Goal: Task Accomplishment & Management: Use online tool/utility

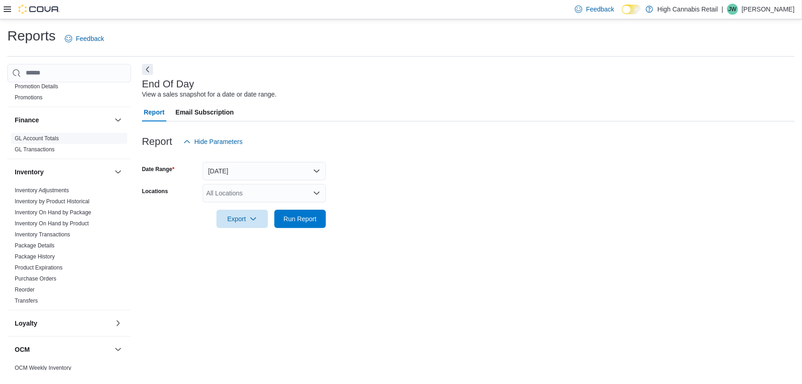
scroll to position [16, 0]
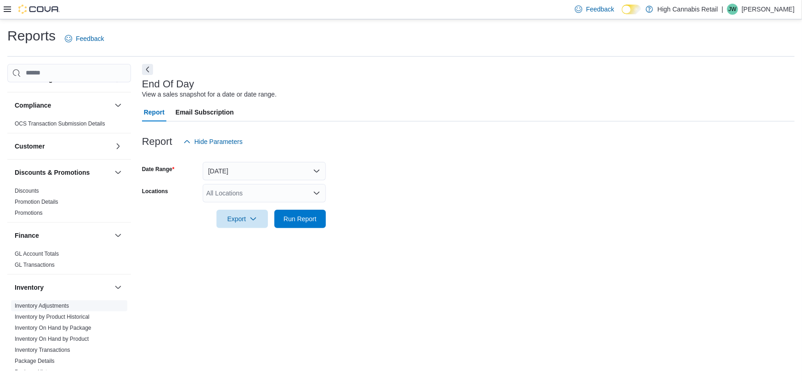
click at [52, 302] on span "Inventory Adjustments" at bounding box center [42, 305] width 54 height 7
click at [70, 305] on span "Inventory Adjustments" at bounding box center [69, 305] width 116 height 11
click at [26, 304] on link "Inventory Adjustments" at bounding box center [42, 306] width 54 height 6
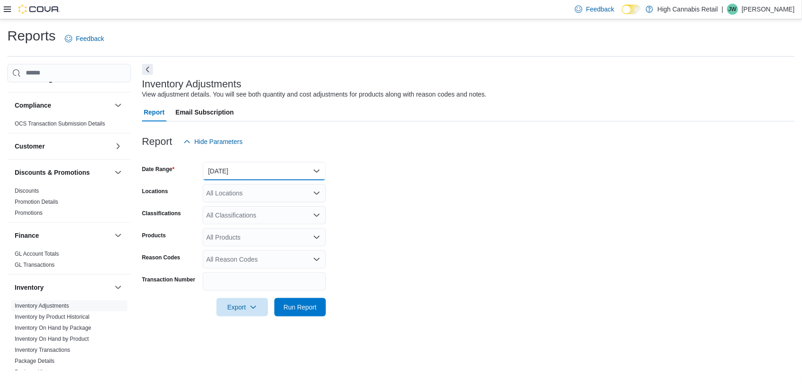
click at [271, 175] on button "[DATE]" at bounding box center [264, 171] width 123 height 18
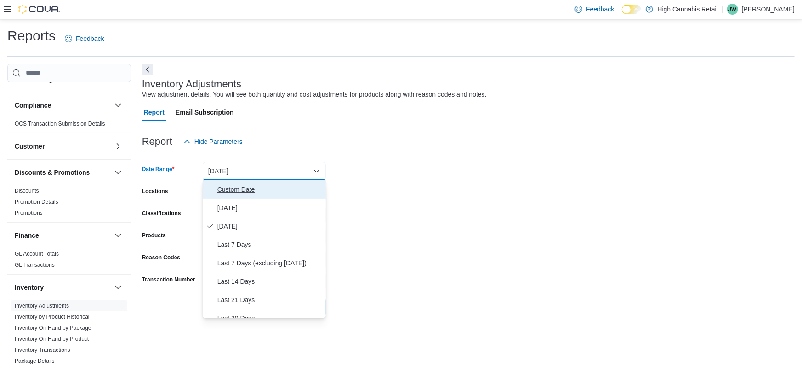
click at [240, 189] on span "Custom Date" at bounding box center [270, 189] width 105 height 11
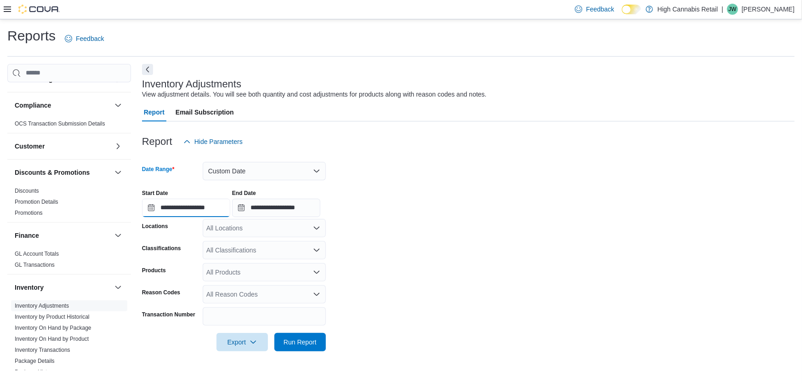
click at [201, 211] on input "**********" at bounding box center [186, 208] width 88 height 18
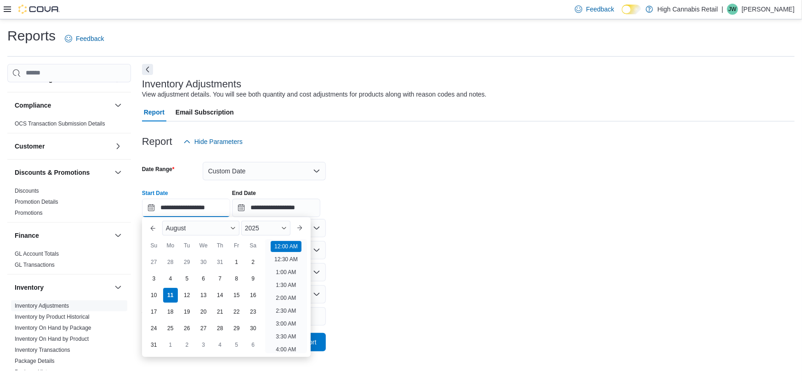
scroll to position [28, 0]
click at [172, 281] on div "4" at bounding box center [170, 278] width 16 height 16
type input "**********"
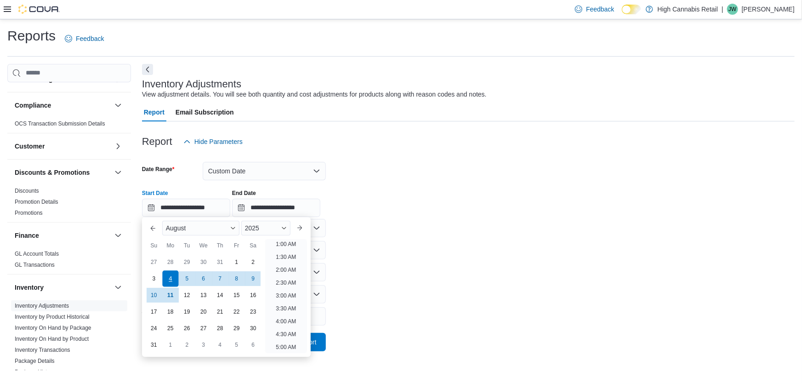
scroll to position [1, 0]
click at [284, 206] on input "**********" at bounding box center [276, 208] width 88 height 18
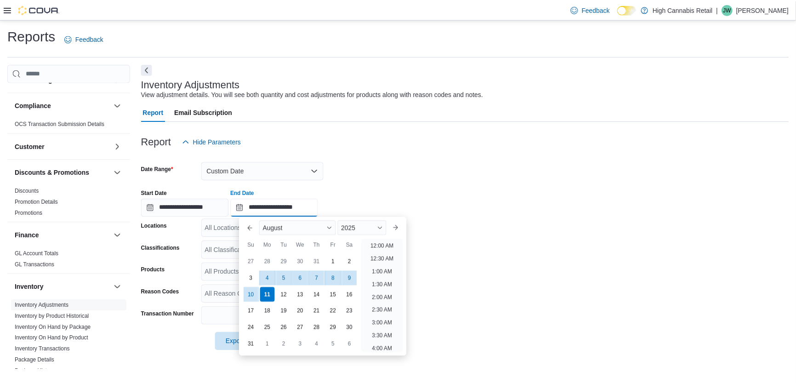
scroll to position [505, 0]
click at [248, 295] on div "10" at bounding box center [253, 295] width 16 height 16
type input "**********"
click at [396, 184] on div "**********" at bounding box center [468, 199] width 653 height 35
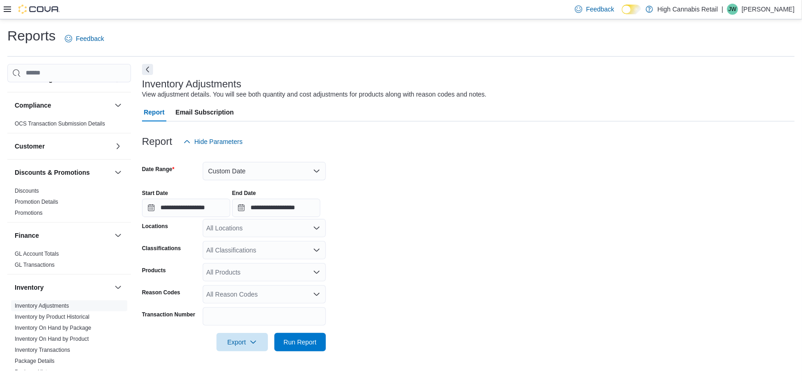
click at [315, 232] on div "All Locations" at bounding box center [264, 228] width 123 height 18
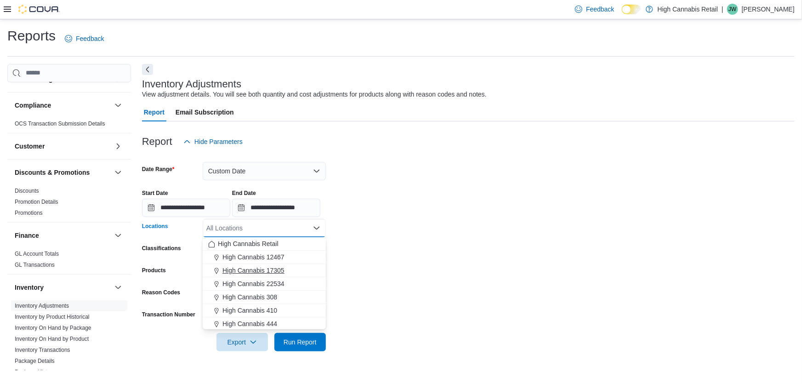
click at [267, 272] on span "High Cannabis 17305" at bounding box center [254, 270] width 62 height 9
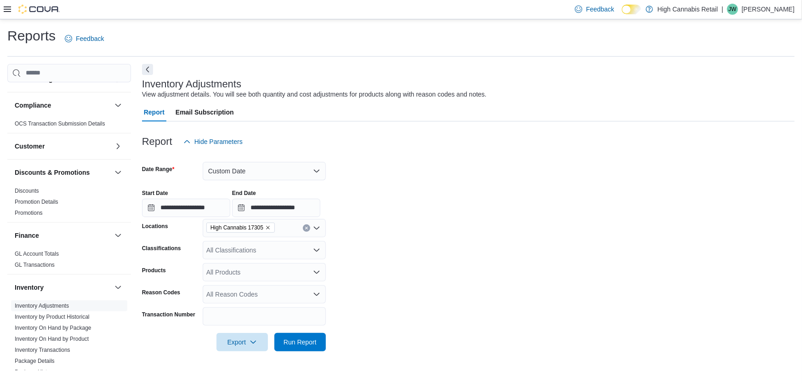
click at [530, 229] on form "**********" at bounding box center [468, 251] width 653 height 200
click at [288, 343] on span "Run Report" at bounding box center [300, 341] width 33 height 9
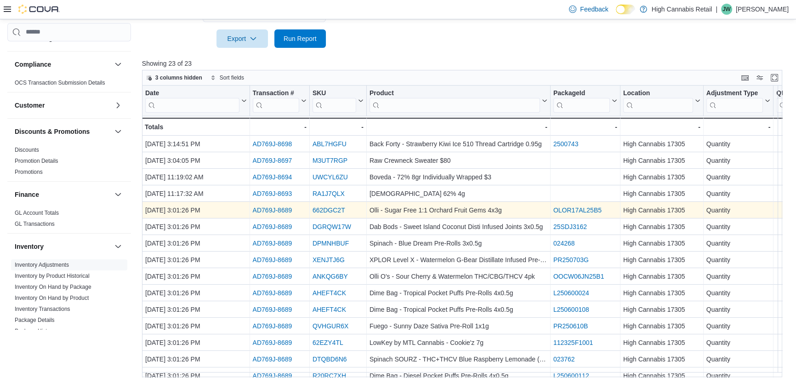
click at [265, 209] on link "AD769J-8689" at bounding box center [272, 209] width 40 height 7
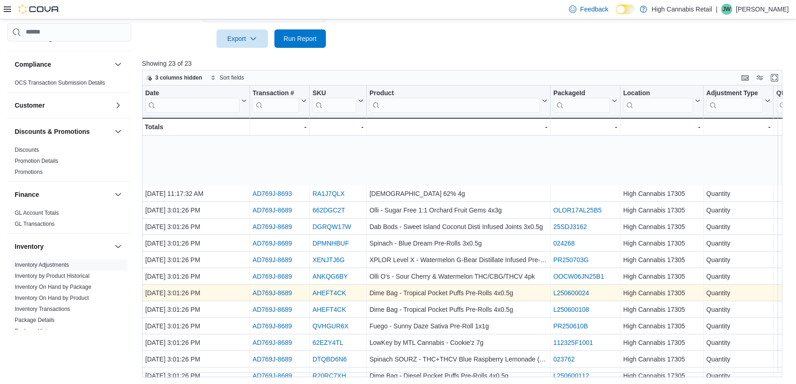
scroll to position [143, 0]
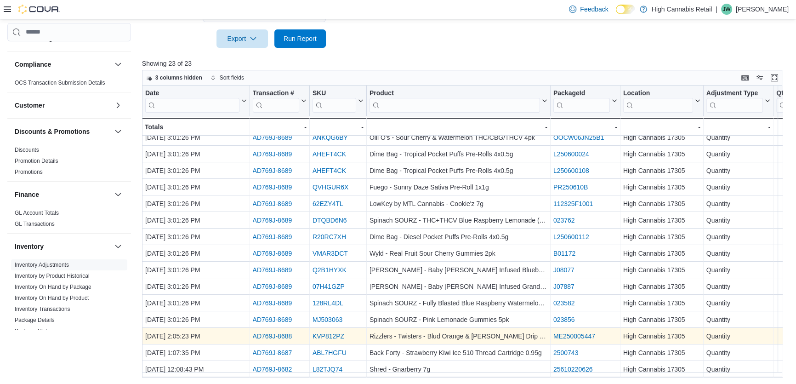
click at [272, 332] on link "AD769J-8688" at bounding box center [272, 335] width 40 height 7
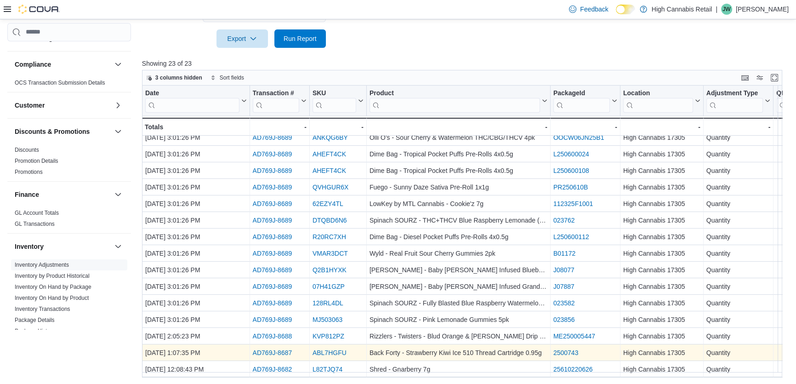
click at [277, 349] on link "AD769J-8687" at bounding box center [272, 352] width 40 height 7
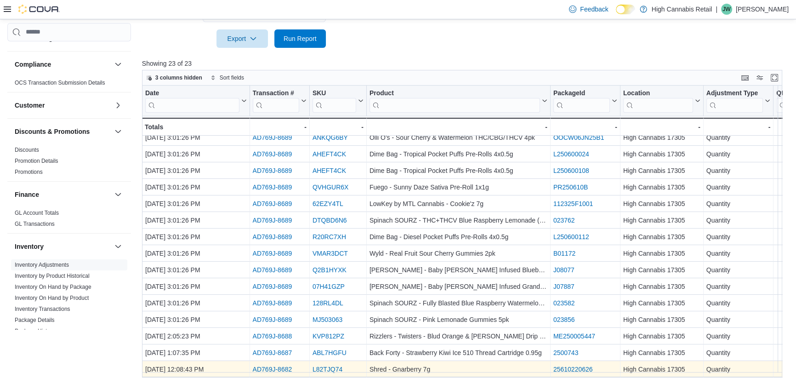
click at [274, 370] on div "AD769J-8682 - Transaction Url, column 2, row 23" at bounding box center [280, 369] width 60 height 17
click at [277, 366] on link "AD769J-8682" at bounding box center [272, 369] width 40 height 7
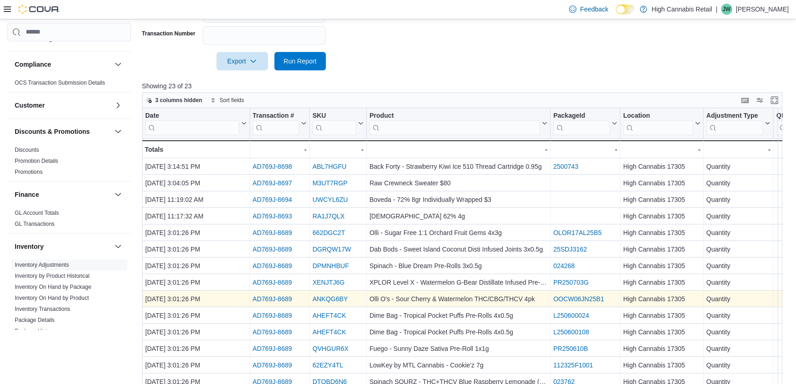
scroll to position [262, 0]
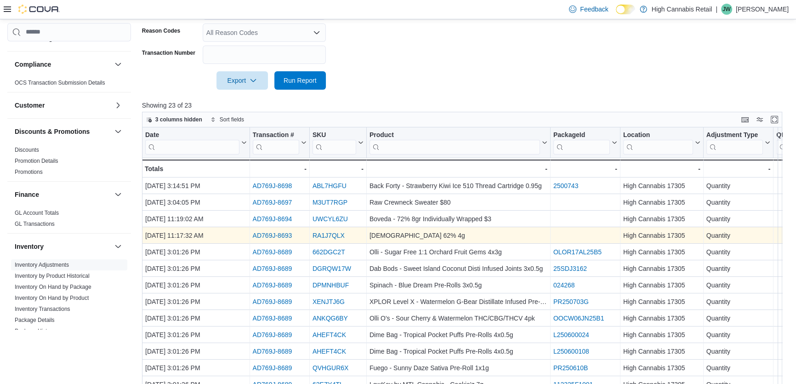
click at [269, 234] on link "AD769J-8693" at bounding box center [272, 235] width 40 height 7
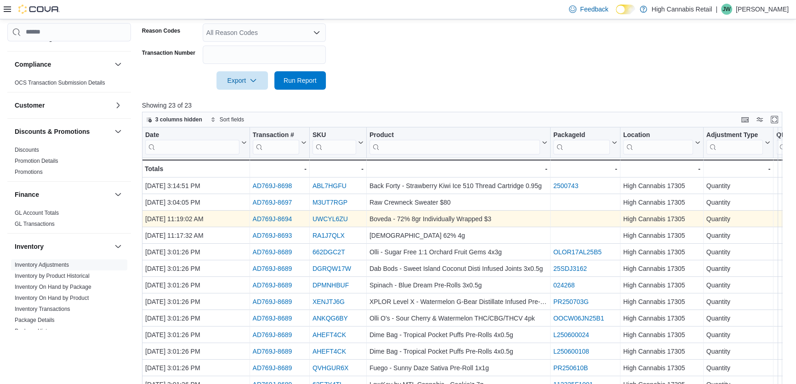
click at [281, 215] on link "AD769J-8694" at bounding box center [272, 218] width 40 height 7
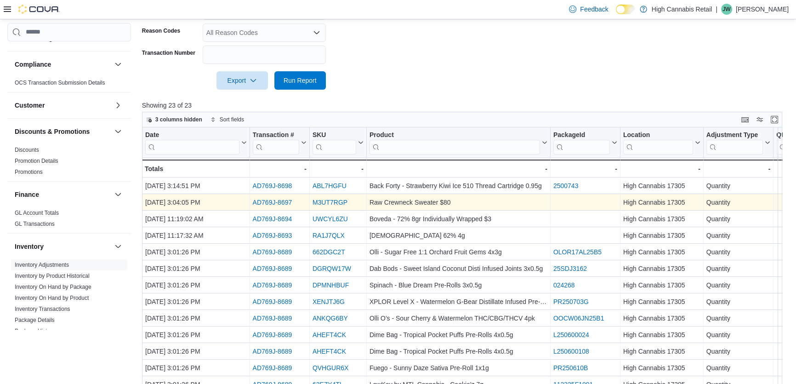
click at [279, 202] on link "AD769J-8697" at bounding box center [272, 202] width 40 height 7
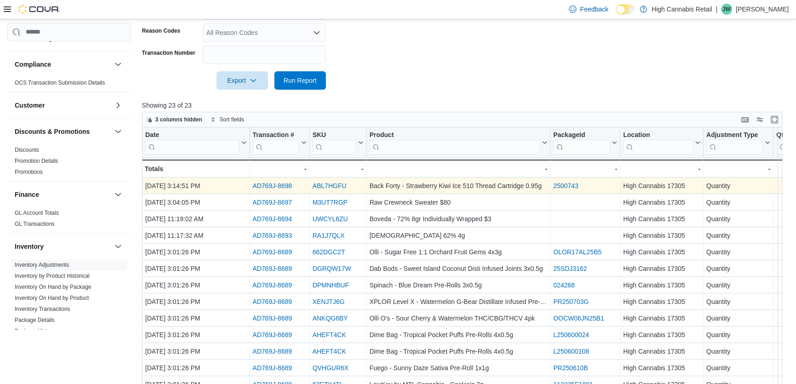
click at [262, 187] on link "AD769J-8698" at bounding box center [272, 185] width 40 height 7
